Goal: Find specific fact: Find specific fact

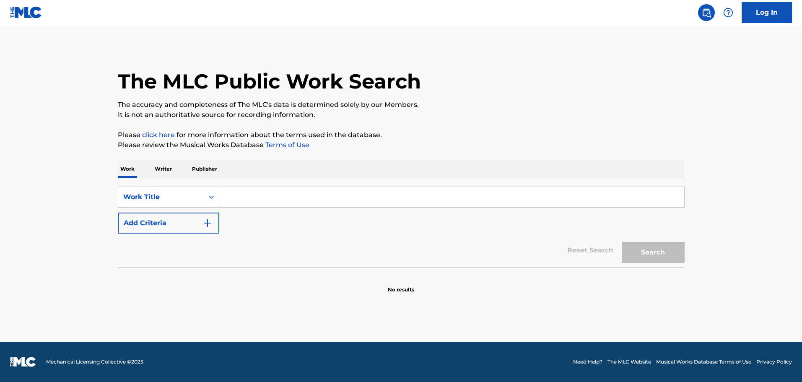
drag, startPoint x: 290, startPoint y: 200, endPoint x: 289, endPoint y: 190, distance: 9.7
click at [289, 195] on input "Search Form" at bounding box center [451, 197] width 465 height 20
type input "'"
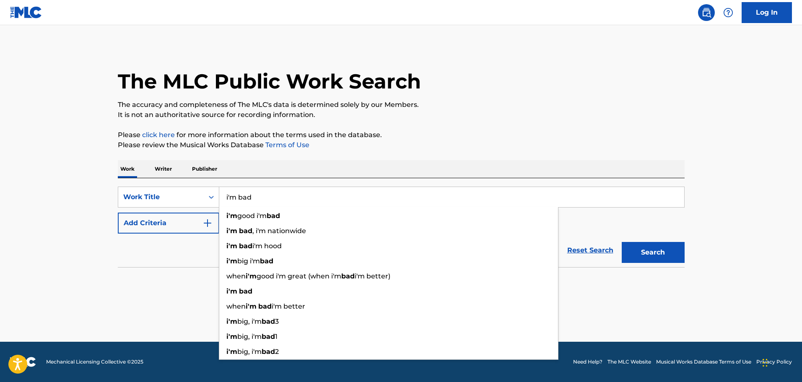
type input "i'm bad"
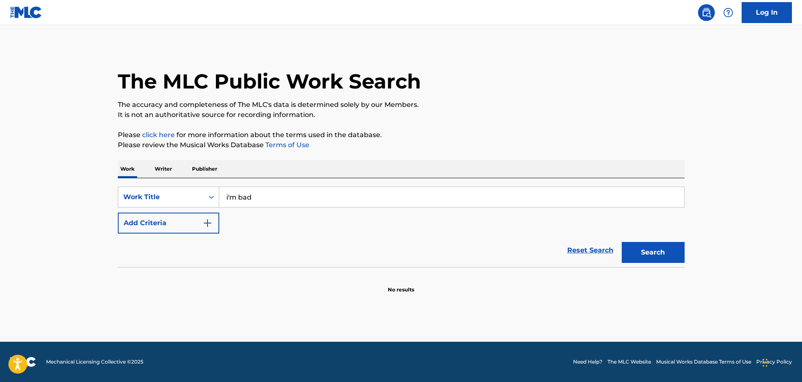
click at [204, 222] on img "Search Form" at bounding box center [208, 223] width 10 height 10
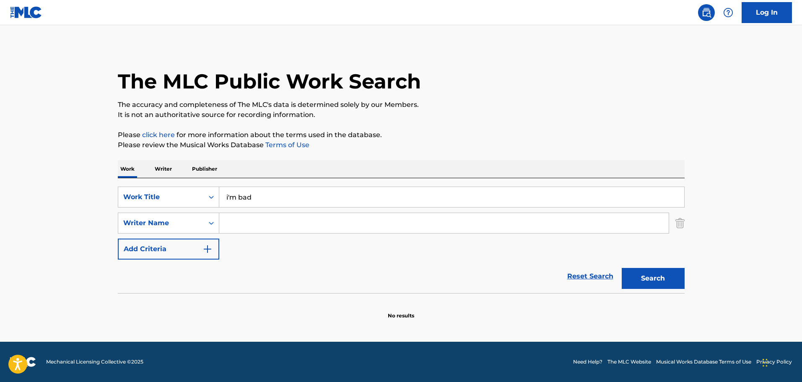
click at [236, 220] on input "Search Form" at bounding box center [444, 223] width 450 height 20
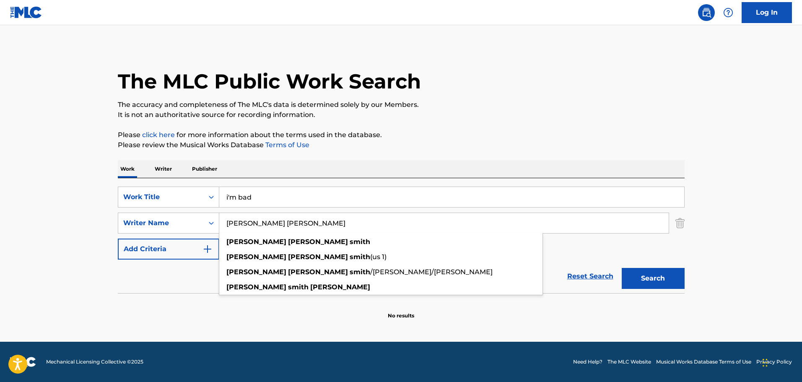
type input "[PERSON_NAME] [PERSON_NAME]"
click at [622, 268] on button "Search" at bounding box center [653, 278] width 63 height 21
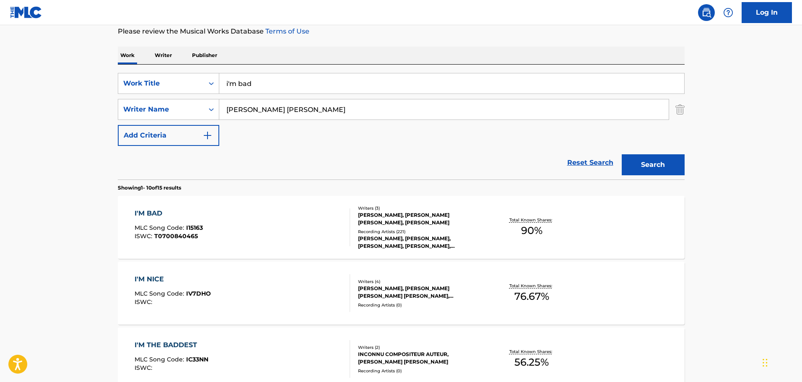
scroll to position [126, 0]
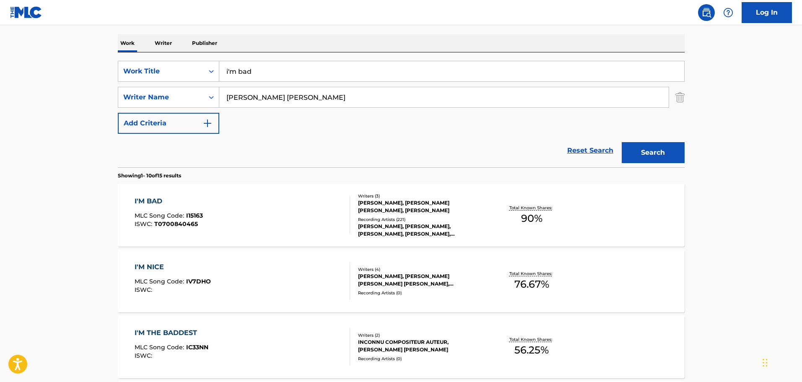
click at [381, 210] on div "[PERSON_NAME], [PERSON_NAME] [PERSON_NAME], [PERSON_NAME]" at bounding box center [421, 206] width 127 height 15
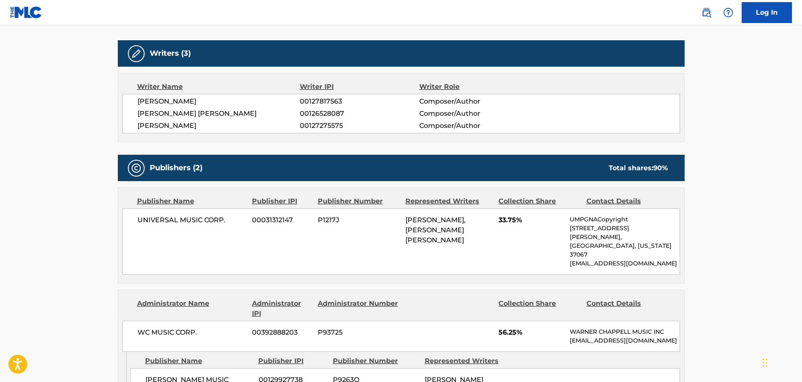
scroll to position [252, 0]
